Goal: Information Seeking & Learning: Find specific fact

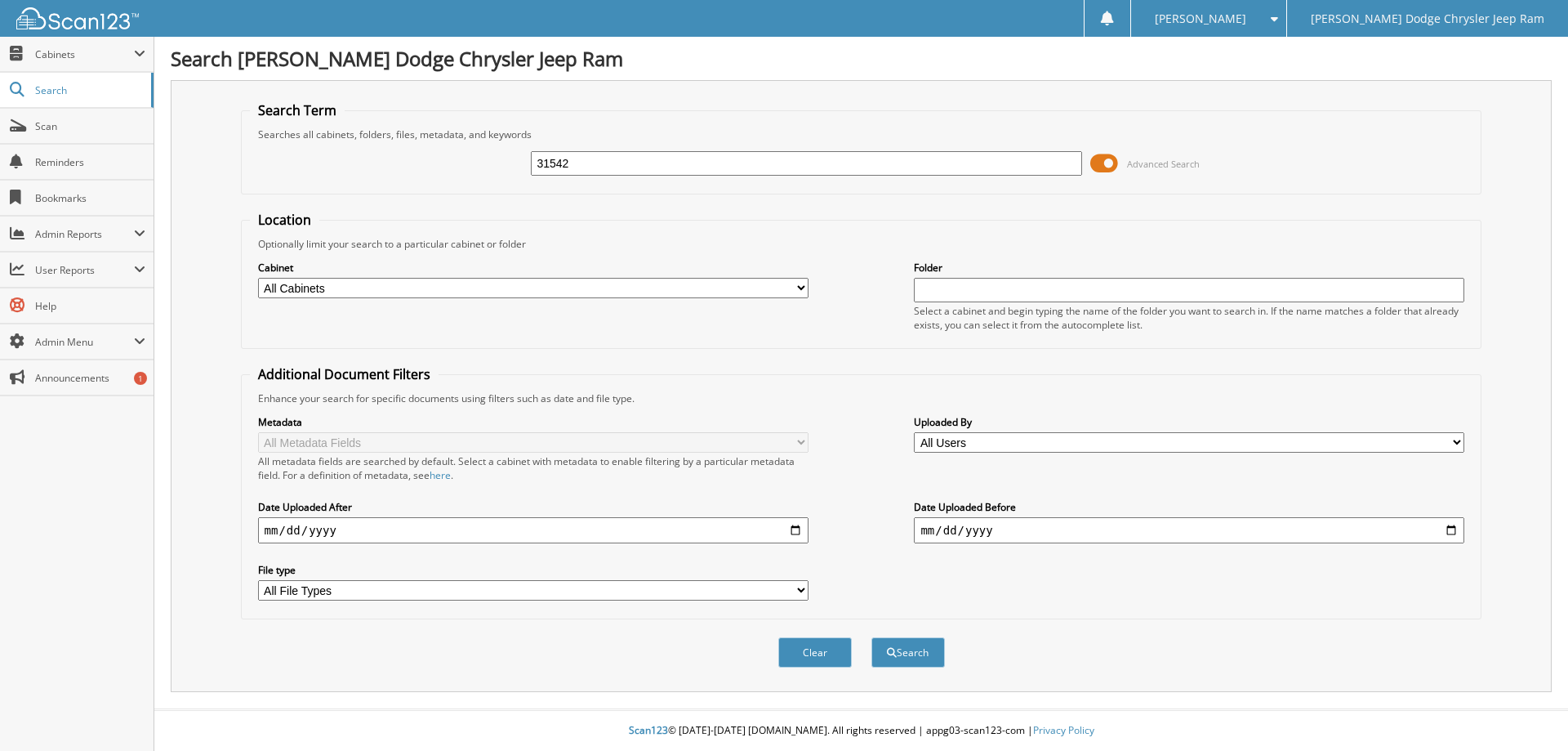
type input "31542"
click at [872, 637] on button "Search" at bounding box center [909, 652] width 74 height 30
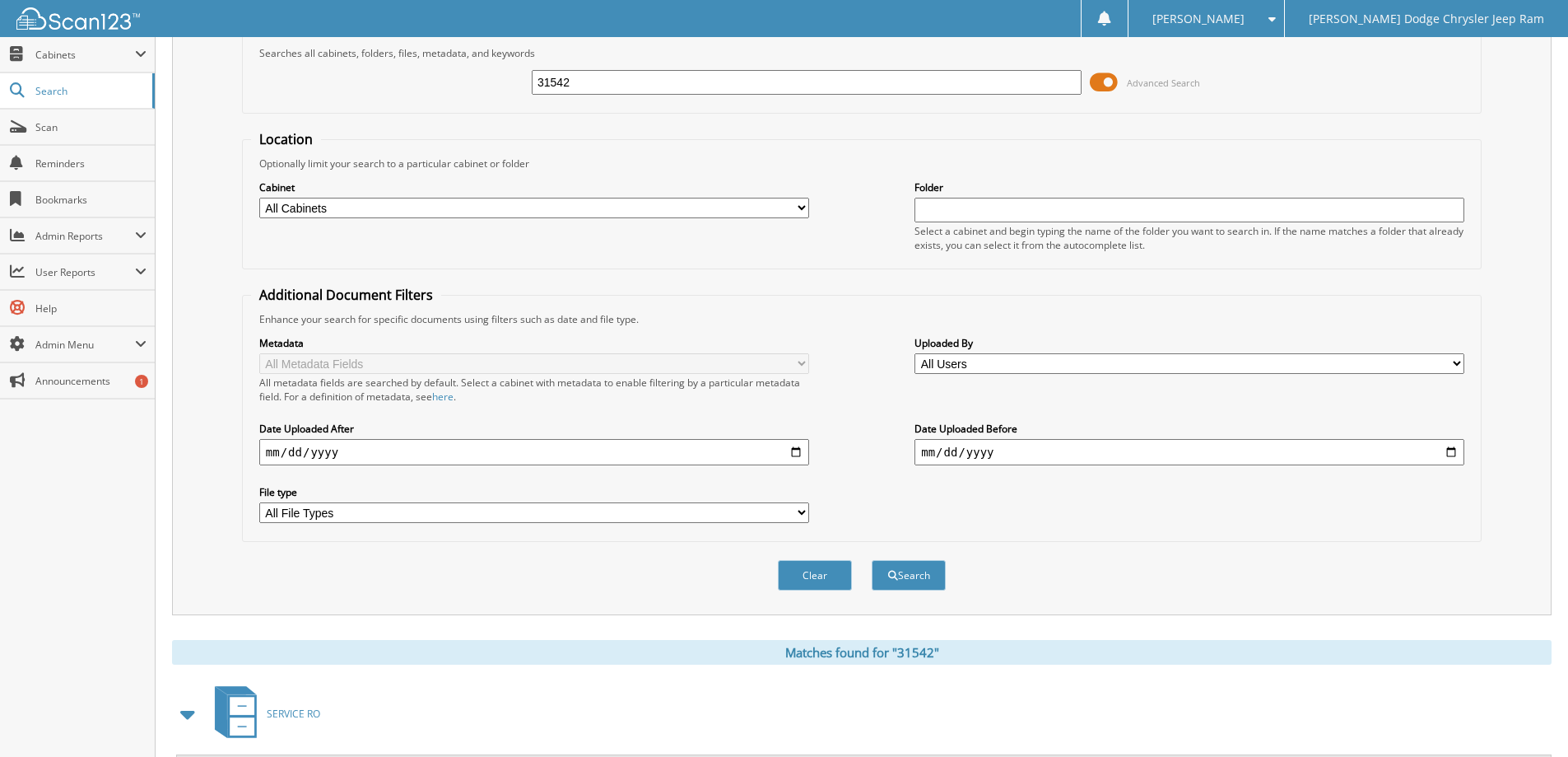
scroll to position [577, 0]
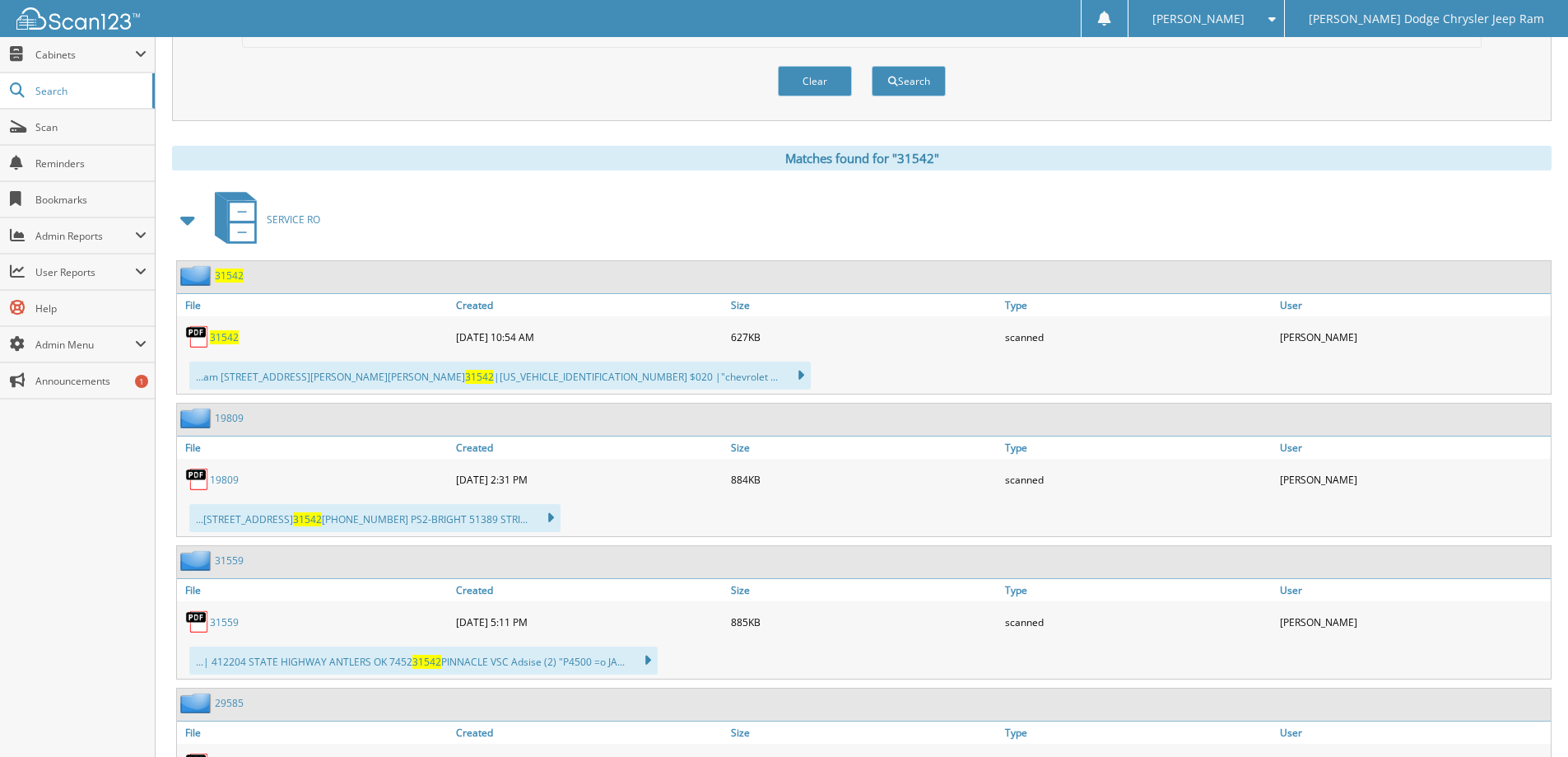
click at [232, 339] on span "31542" at bounding box center [224, 337] width 29 height 14
